Goal: Transaction & Acquisition: Obtain resource

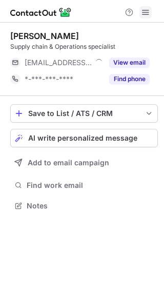
scroll to position [198, 164]
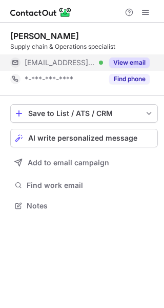
click at [117, 63] on button "View email" at bounding box center [129, 62] width 40 height 10
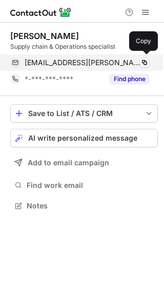
click at [143, 57] on div "emeline.stahl@ferroamp.com Verified Copy" at bounding box center [79, 62] width 139 height 16
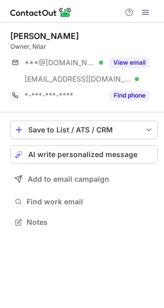
scroll to position [215, 164]
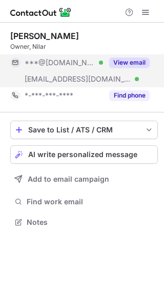
click at [123, 60] on button "View email" at bounding box center [129, 62] width 40 height 10
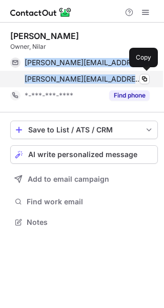
drag, startPoint x: 24, startPoint y: 67, endPoint x: 109, endPoint y: 76, distance: 85.6
click at [109, 76] on div "neil.puester@aol.com Verified Copy neil.puester@nilar.com Verified Copy" at bounding box center [79, 70] width 139 height 33
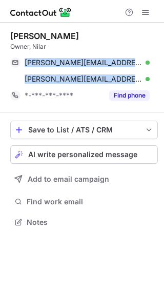
copy div "neil.puester@aol.com Verified Copy neil.puester@nilar.com"
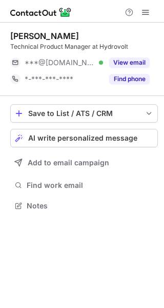
scroll to position [198, 164]
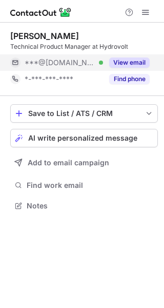
click at [124, 59] on button "View email" at bounding box center [129, 62] width 40 height 10
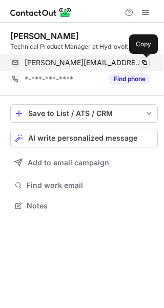
click at [144, 60] on span at bounding box center [144, 62] width 8 height 8
